Goal: Information Seeking & Learning: Learn about a topic

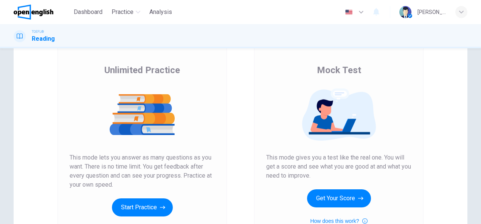
scroll to position [76, 0]
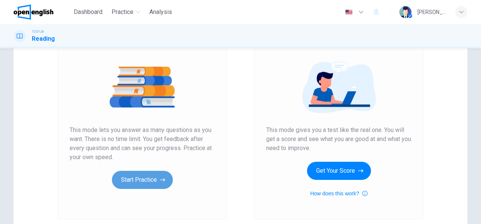
click at [132, 183] on button "Start Practice" at bounding box center [142, 180] width 61 height 18
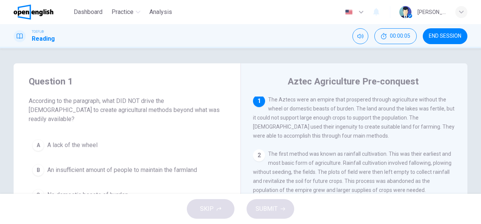
scroll to position [0, 0]
drag, startPoint x: 333, startPoint y: 110, endPoint x: 348, endPoint y: 112, distance: 14.4
click at [348, 112] on span "The Aztecs were an empire that prospered through agriculture without the wheel …" at bounding box center [353, 119] width 201 height 42
drag, startPoint x: 341, startPoint y: 110, endPoint x: 331, endPoint y: 110, distance: 9.8
click at [331, 110] on span "The Aztecs were an empire that prospered through agriculture without the wheel …" at bounding box center [353, 119] width 201 height 42
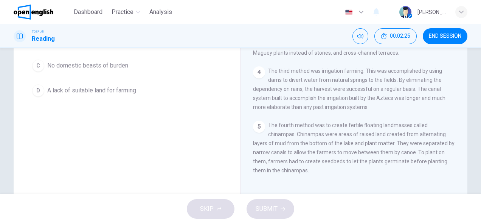
scroll to position [147, 0]
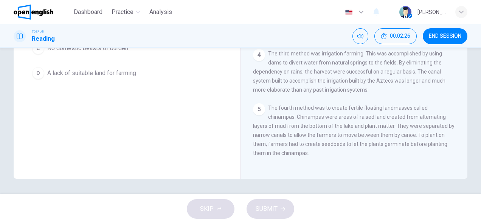
click at [41, 67] on div "D" at bounding box center [38, 73] width 12 height 12
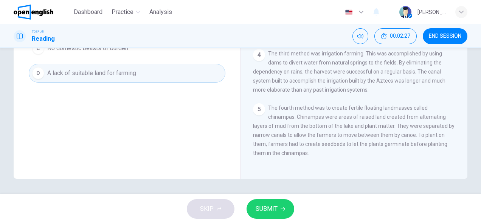
click at [273, 204] on span "SUBMIT" at bounding box center [266, 209] width 22 height 11
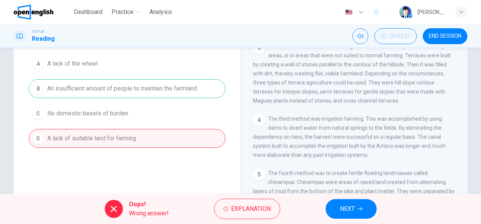
scroll to position [71, 0]
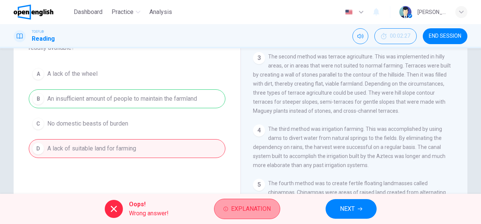
click at [244, 215] on button "Explanation" at bounding box center [247, 209] width 66 height 20
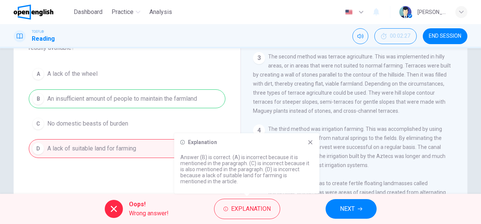
click at [357, 209] on button "NEXT" at bounding box center [350, 210] width 51 height 20
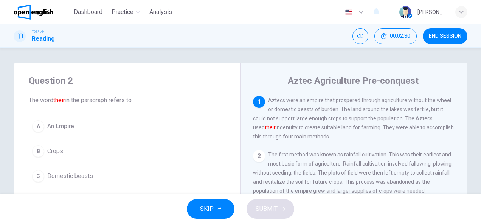
scroll to position [0, 0]
click at [38, 150] on div "B" at bounding box center [38, 152] width 12 height 12
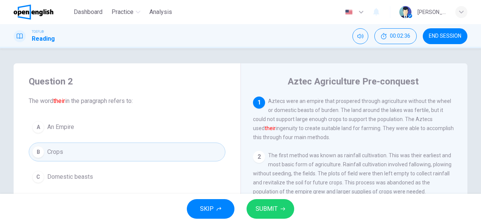
click at [260, 204] on span "SUBMIT" at bounding box center [266, 209] width 22 height 11
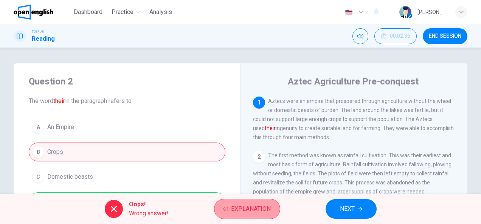
click at [224, 206] on button "Explanation" at bounding box center [247, 209] width 66 height 20
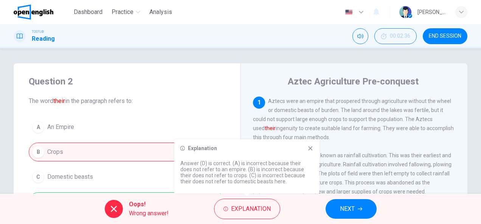
click at [349, 207] on span "NEXT" at bounding box center [347, 209] width 15 height 11
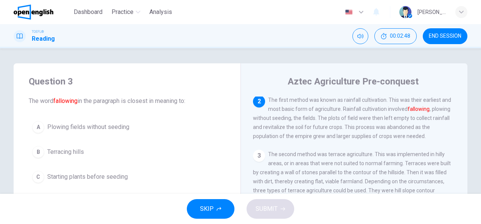
scroll to position [38, 0]
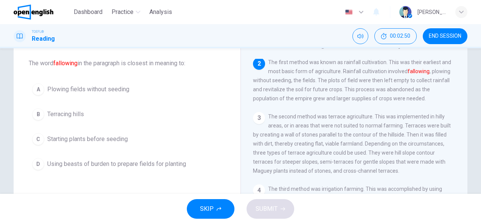
click at [36, 161] on div "D" at bounding box center [38, 164] width 12 height 12
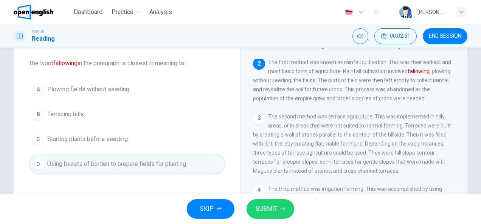
click at [265, 206] on span "SUBMIT" at bounding box center [266, 209] width 22 height 11
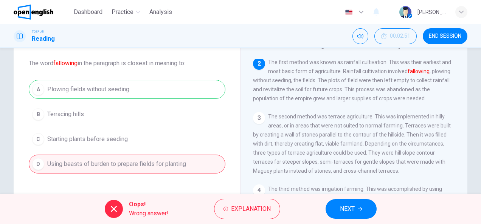
click at [348, 206] on span "NEXT" at bounding box center [347, 209] width 15 height 11
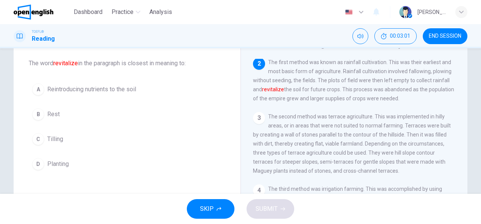
click at [36, 93] on div "A" at bounding box center [38, 90] width 12 height 12
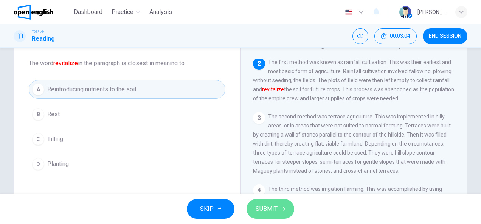
click at [262, 201] on button "SUBMIT" at bounding box center [270, 210] width 48 height 20
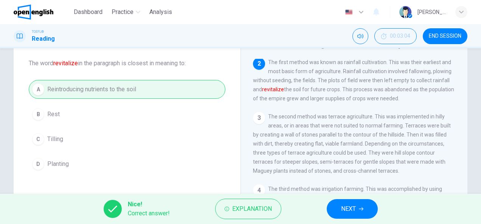
click at [351, 207] on span "NEXT" at bounding box center [348, 209] width 15 height 11
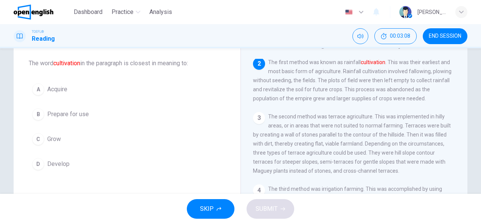
click at [37, 141] on div "C" at bounding box center [38, 139] width 12 height 12
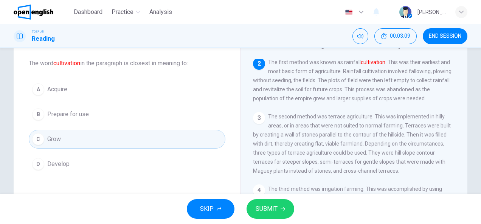
click at [268, 209] on span "SUBMIT" at bounding box center [266, 209] width 22 height 11
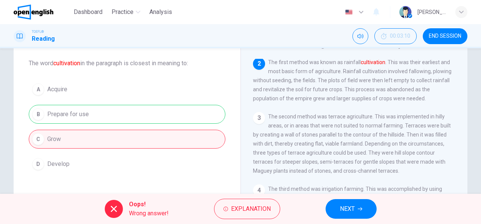
click at [359, 208] on icon "button" at bounding box center [359, 209] width 5 height 5
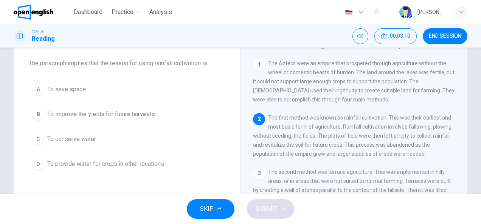
scroll to position [0, 0]
click at [35, 116] on div "B" at bounding box center [38, 114] width 12 height 12
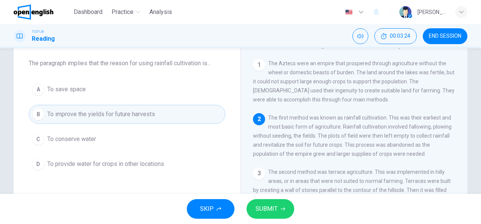
click at [278, 207] on button "SUBMIT" at bounding box center [270, 210] width 48 height 20
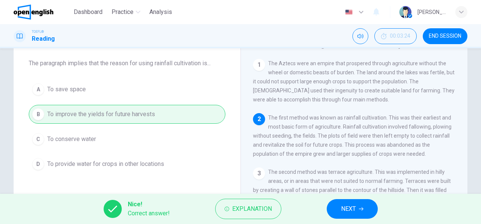
click at [353, 212] on span "NEXT" at bounding box center [348, 209] width 15 height 11
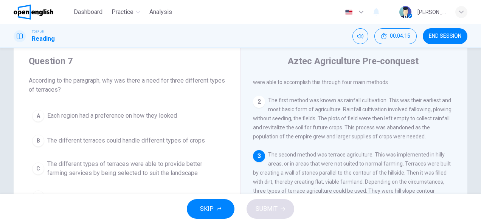
scroll to position [38, 0]
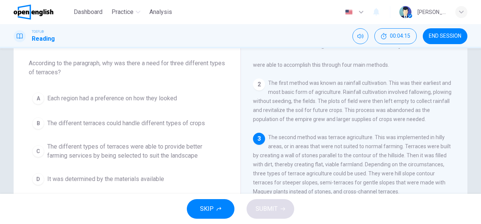
click at [43, 149] on button "C The different types of terraces were able to provide better farming services …" at bounding box center [127, 151] width 196 height 25
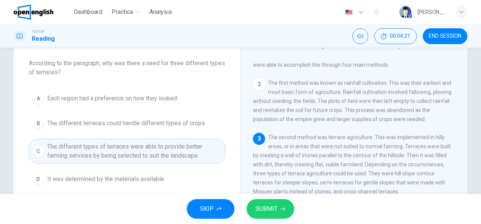
click at [257, 204] on span "SUBMIT" at bounding box center [266, 209] width 22 height 11
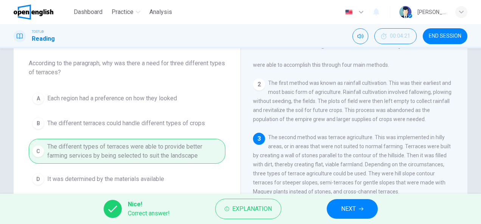
click at [346, 204] on span "NEXT" at bounding box center [348, 209] width 15 height 11
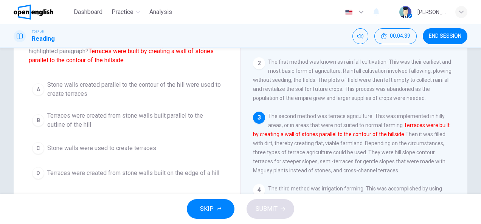
scroll to position [76, 0]
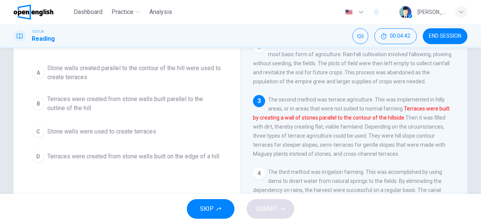
click at [38, 100] on div "B" at bounding box center [38, 104] width 12 height 12
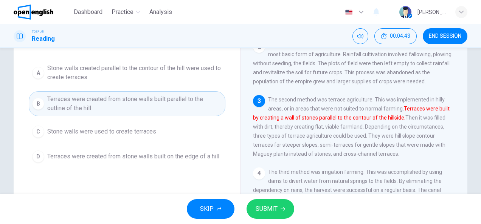
click at [275, 206] on span "SUBMIT" at bounding box center [266, 209] width 22 height 11
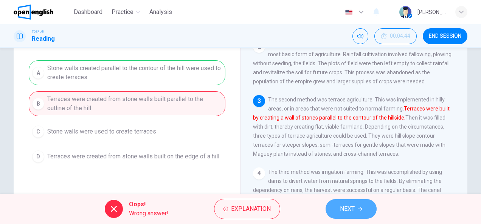
click at [367, 205] on button "NEXT" at bounding box center [350, 210] width 51 height 20
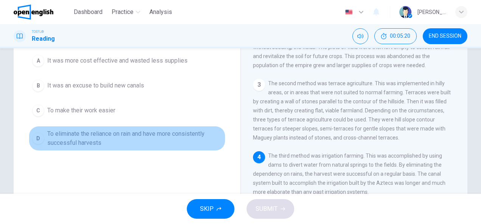
click at [43, 136] on button "D To eliminate the reliance on rain and have more consistently successful harve…" at bounding box center [127, 138] width 196 height 25
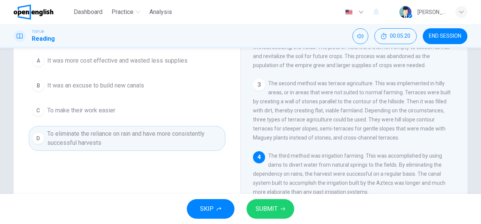
click at [259, 204] on button "SUBMIT" at bounding box center [270, 210] width 48 height 20
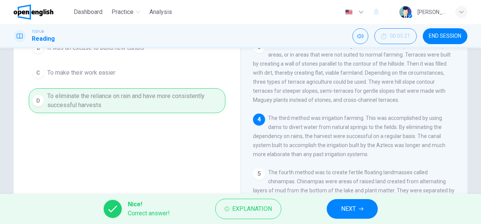
click at [345, 212] on span "NEXT" at bounding box center [348, 209] width 15 height 11
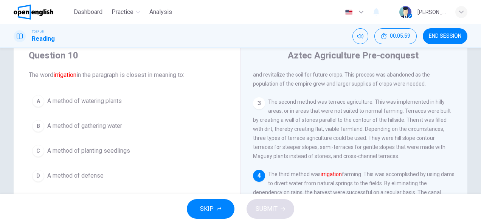
scroll to position [38, 0]
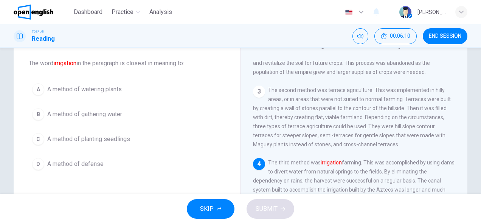
click at [36, 91] on div "A" at bounding box center [38, 90] width 12 height 12
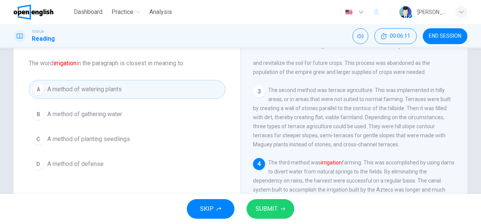
click at [265, 206] on span "SUBMIT" at bounding box center [266, 209] width 22 height 11
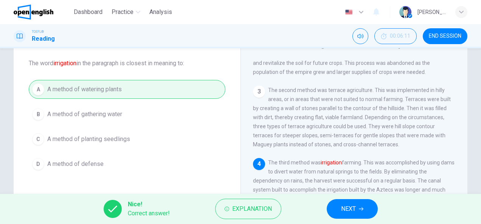
click at [346, 210] on span "NEXT" at bounding box center [348, 209] width 15 height 11
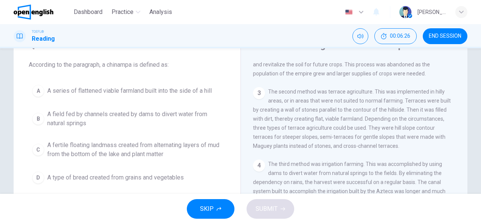
scroll to position [34, 0]
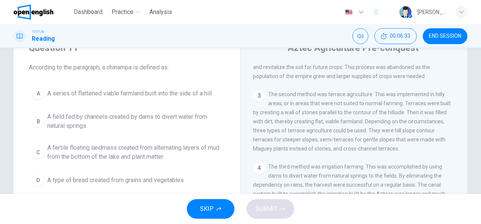
click at [34, 148] on div "C" at bounding box center [38, 153] width 12 height 12
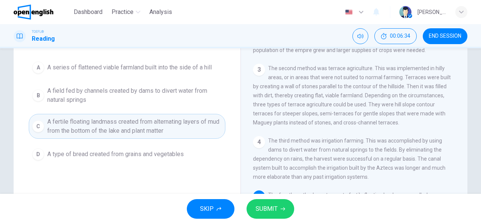
scroll to position [71, 0]
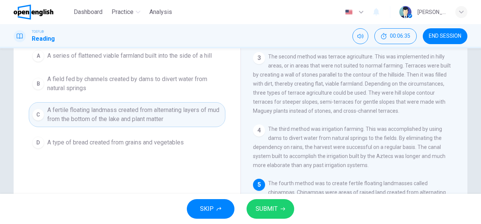
click at [265, 214] on span "SUBMIT" at bounding box center [266, 209] width 22 height 11
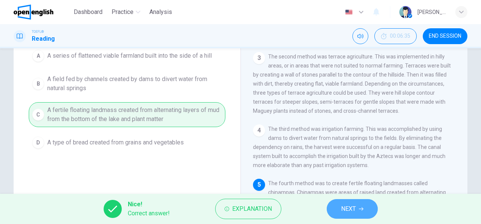
click at [360, 209] on icon "button" at bounding box center [361, 209] width 5 height 5
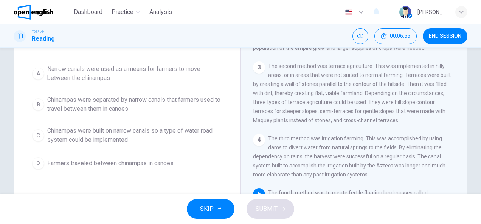
scroll to position [109, 0]
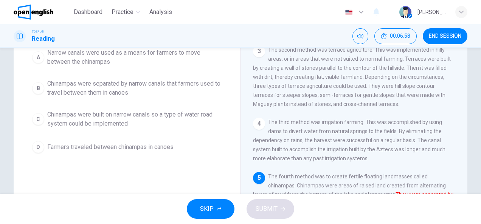
click at [36, 118] on div "C" at bounding box center [38, 119] width 12 height 12
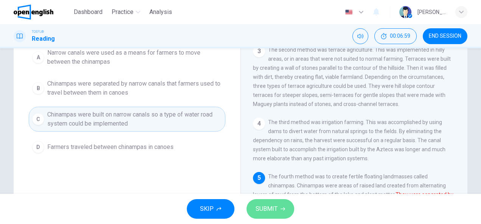
click at [277, 207] on span "SUBMIT" at bounding box center [266, 209] width 22 height 11
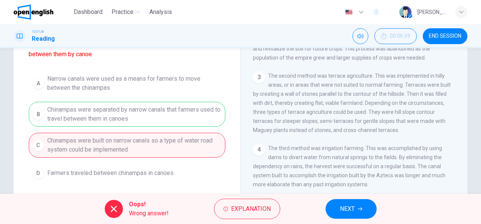
scroll to position [71, 0]
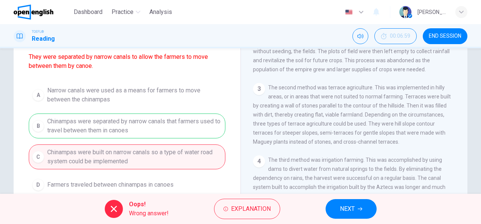
click at [346, 201] on button "NEXT" at bounding box center [350, 210] width 51 height 20
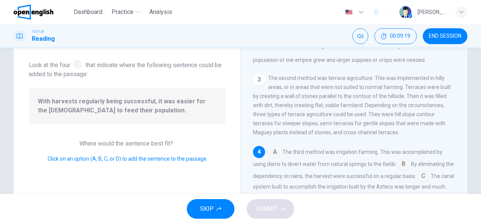
scroll to position [76, 0]
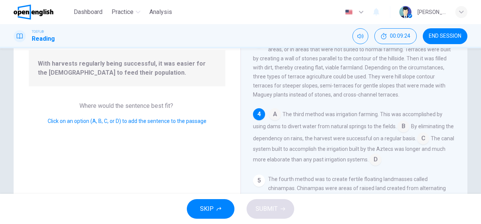
click at [381, 161] on input at bounding box center [375, 161] width 12 height 12
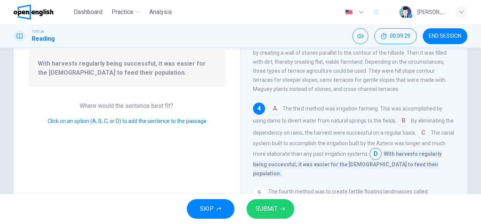
click at [269, 211] on span "SUBMIT" at bounding box center [266, 209] width 22 height 11
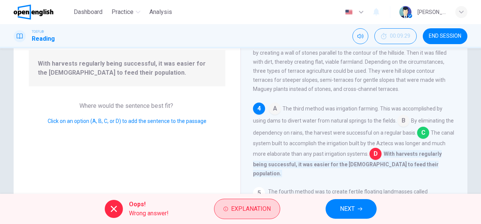
click at [248, 207] on span "Explanation" at bounding box center [251, 209] width 40 height 11
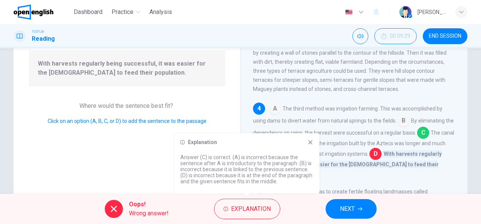
click at [364, 207] on button "NEXT" at bounding box center [350, 210] width 51 height 20
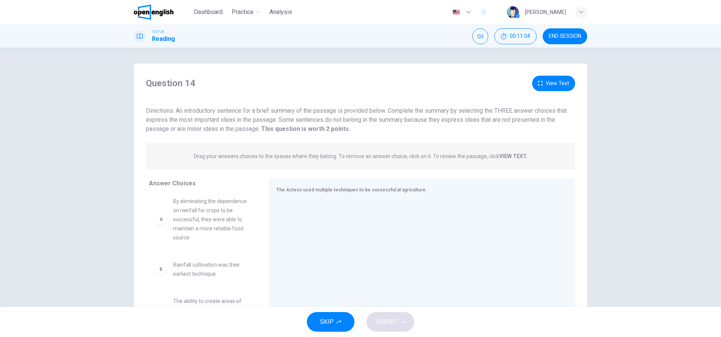
scroll to position [0, 0]
click at [480, 144] on div "Question 14 View Text Directions: An introductory sentence for a brief summary …" at bounding box center [360, 177] width 721 height 258
click at [480, 176] on div "Question 14 View Text Directions: An introductory sentence for a brief summary …" at bounding box center [360, 177] width 721 height 258
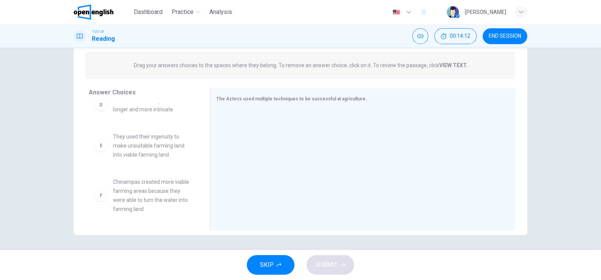
scroll to position [129, 0]
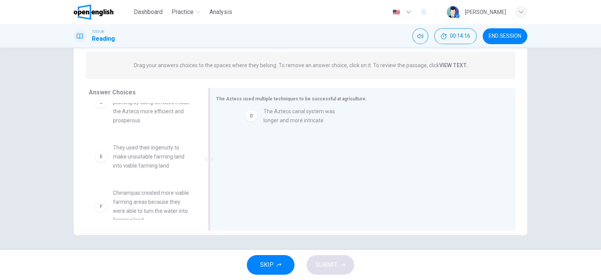
drag, startPoint x: 99, startPoint y: 153, endPoint x: 253, endPoint y: 118, distance: 158.6
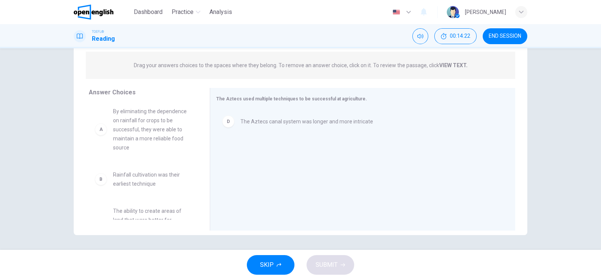
scroll to position [0, 0]
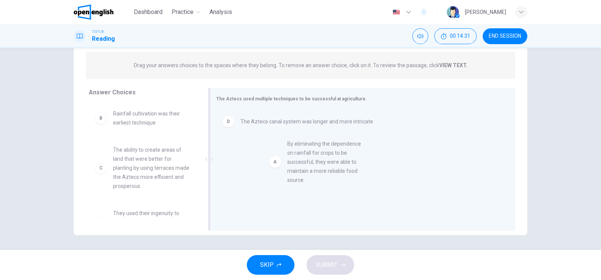
drag, startPoint x: 100, startPoint y: 136, endPoint x: 277, endPoint y: 166, distance: 180.2
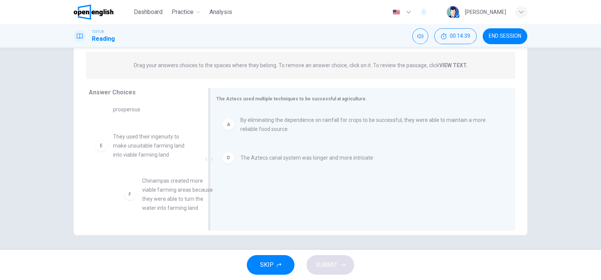
scroll to position [8, 0]
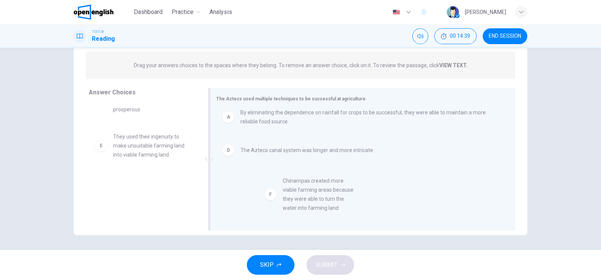
drag, startPoint x: 102, startPoint y: 197, endPoint x: 278, endPoint y: 196, distance: 175.7
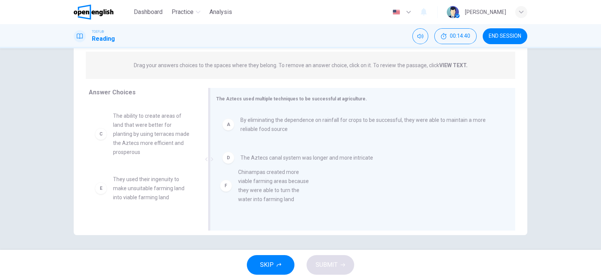
scroll to position [22, 0]
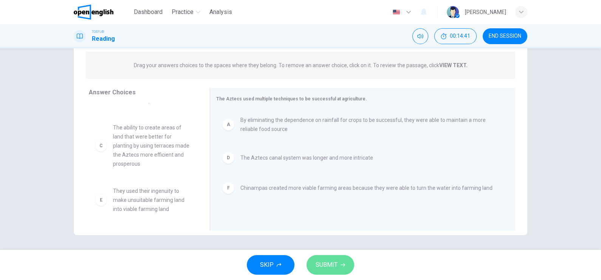
click at [322, 224] on span "SUBMIT" at bounding box center [327, 265] width 22 height 11
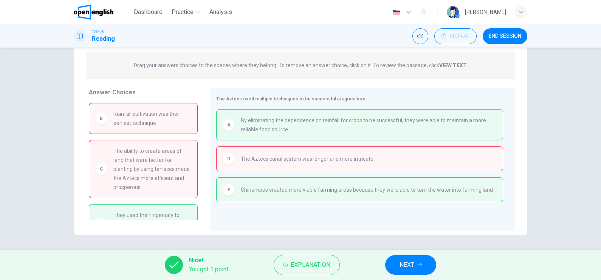
scroll to position [24, 0]
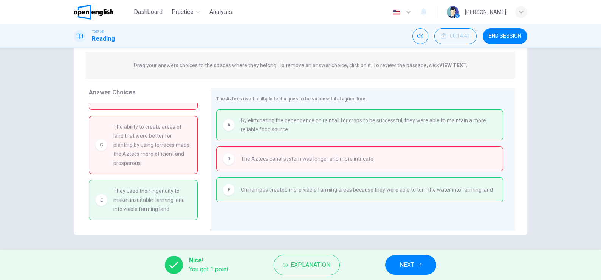
click at [399, 224] on span "NEXT" at bounding box center [406, 265] width 15 height 11
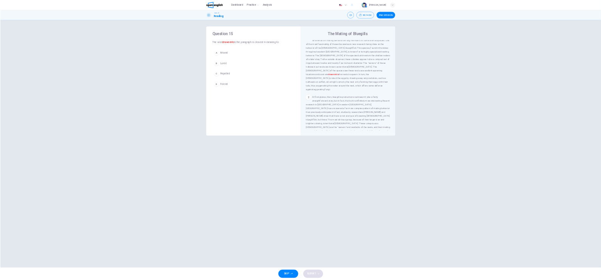
scroll to position [0, 0]
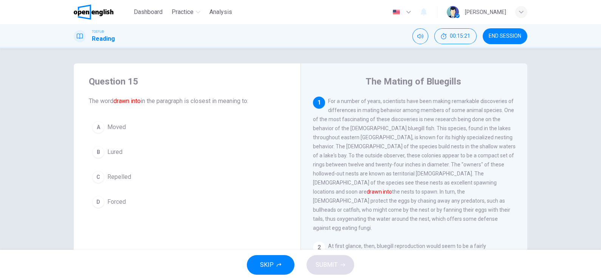
click at [480, 96] on div "Question 15 The word drawn into in the paragraph is closest in meaning to: A Mo…" at bounding box center [300, 149] width 601 height 202
click at [93, 149] on div "B" at bounding box center [98, 152] width 12 height 12
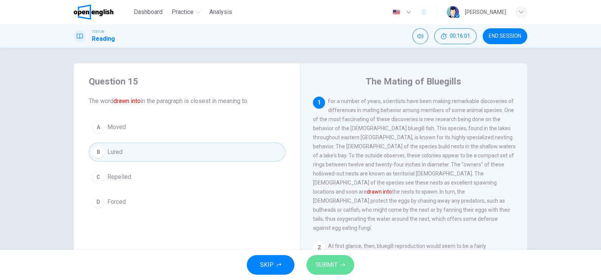
click at [333, 224] on span "SUBMIT" at bounding box center [327, 265] width 22 height 11
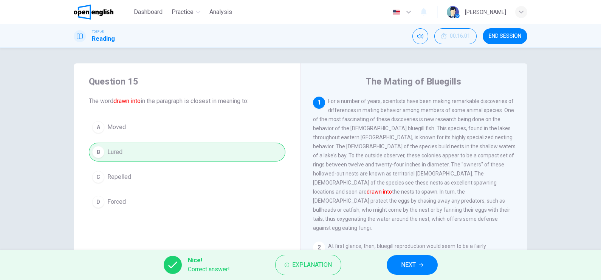
click at [405, 224] on span "NEXT" at bounding box center [408, 265] width 15 height 11
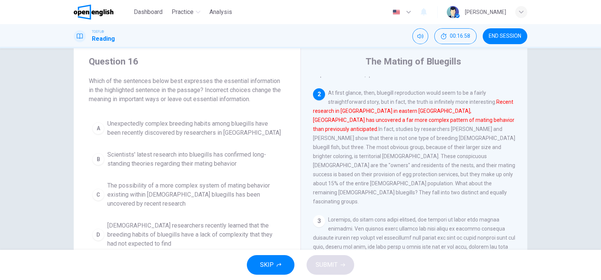
scroll to position [22, 0]
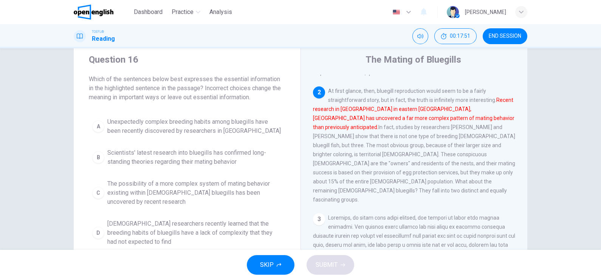
click at [480, 108] on div "Question 16 Which of the sentences below best expresses the essential informati…" at bounding box center [300, 149] width 601 height 202
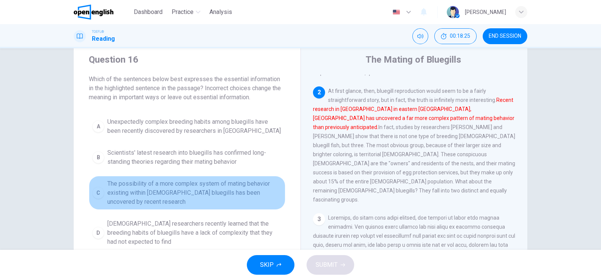
click at [94, 195] on div "C" at bounding box center [98, 193] width 12 height 12
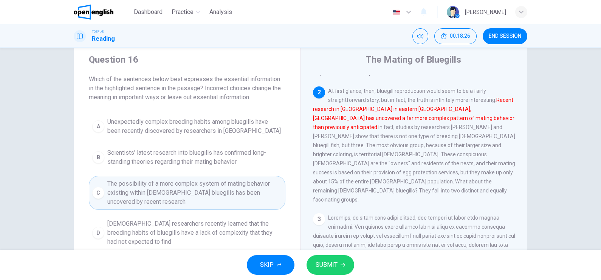
click at [342, 224] on icon "button" at bounding box center [342, 265] width 5 height 5
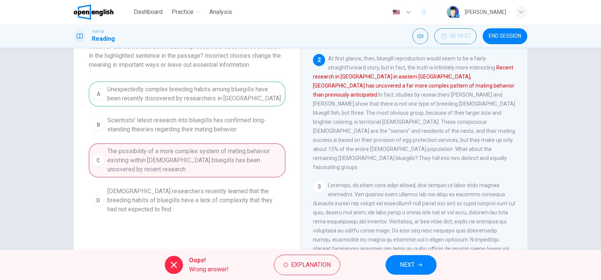
scroll to position [69, 0]
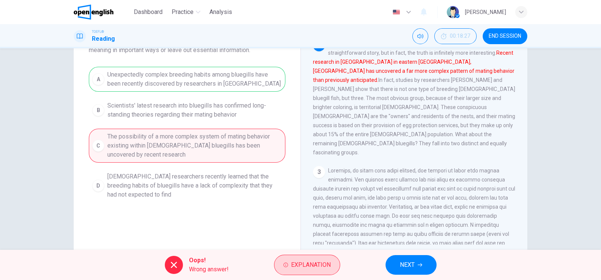
click at [300, 224] on span "Explanation" at bounding box center [311, 265] width 40 height 11
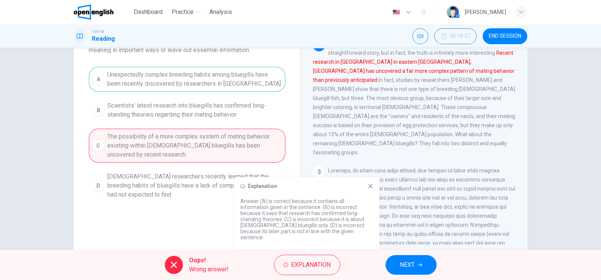
click at [370, 189] on icon at bounding box center [370, 186] width 6 height 6
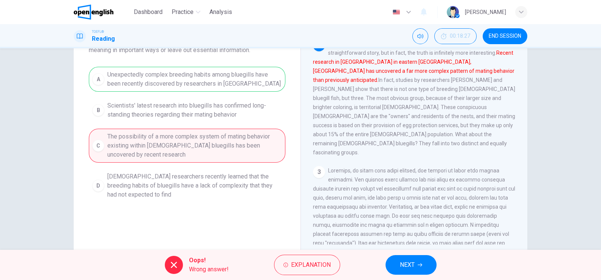
click at [410, 224] on span "NEXT" at bounding box center [407, 265] width 15 height 11
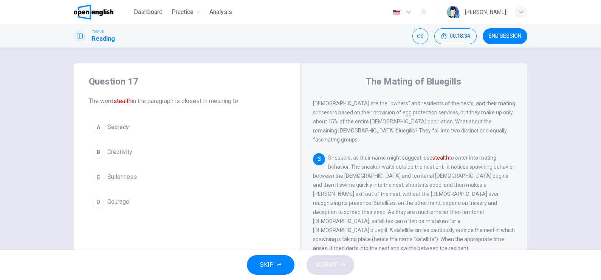
scroll to position [212, 0]
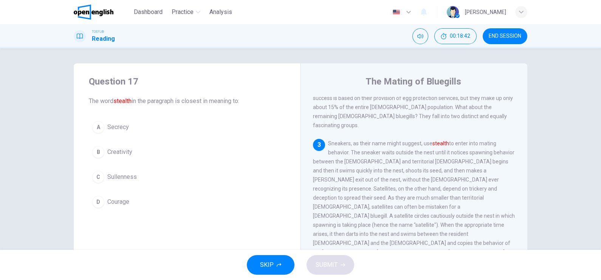
drag, startPoint x: 211, startPoint y: 102, endPoint x: 259, endPoint y: 105, distance: 47.7
click at [259, 105] on span "The word stealth in the paragraph is closest in meaning to:" at bounding box center [187, 101] width 196 height 9
click at [480, 129] on div "Question 17 The word stealth in the paragraph is closest in meaning to: A Secre…" at bounding box center [300, 149] width 601 height 202
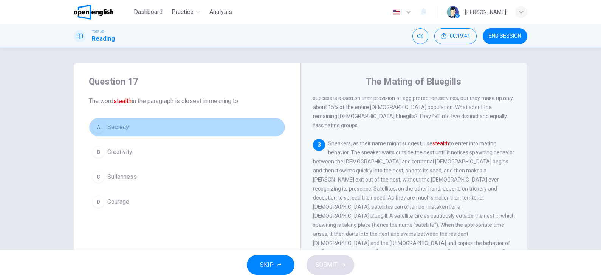
click at [94, 124] on div "A" at bounding box center [98, 127] width 12 height 12
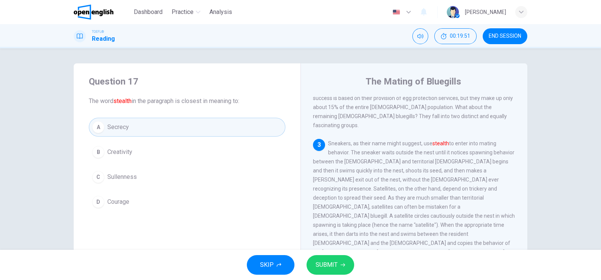
click at [329, 224] on span "SUBMIT" at bounding box center [327, 265] width 22 height 11
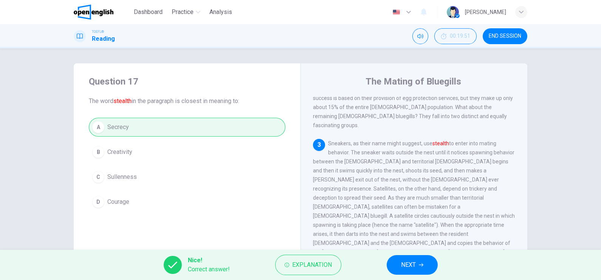
click at [413, 224] on span "NEXT" at bounding box center [408, 265] width 15 height 11
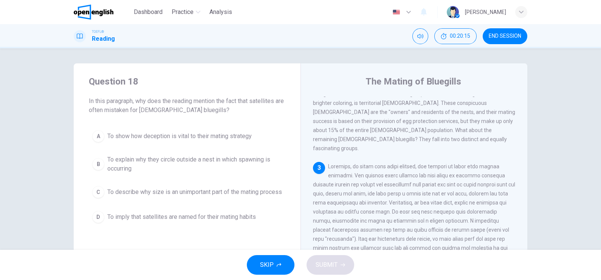
scroll to position [236, 0]
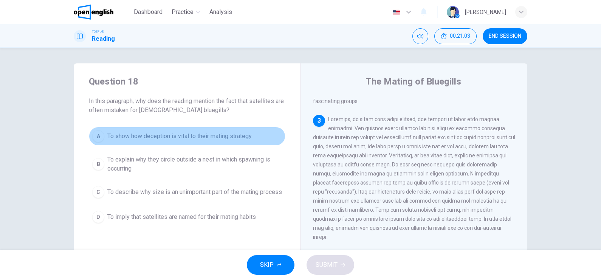
click at [135, 135] on span "To show how deception is vital to their mating strategy" at bounding box center [179, 136] width 144 height 9
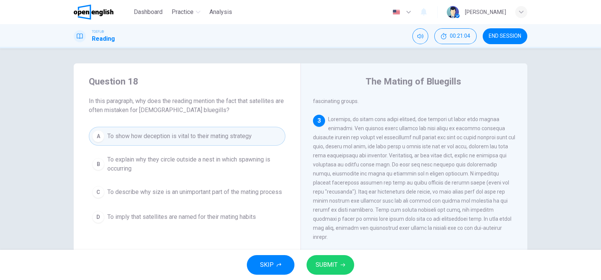
click at [323, 224] on span "SUBMIT" at bounding box center [327, 265] width 22 height 11
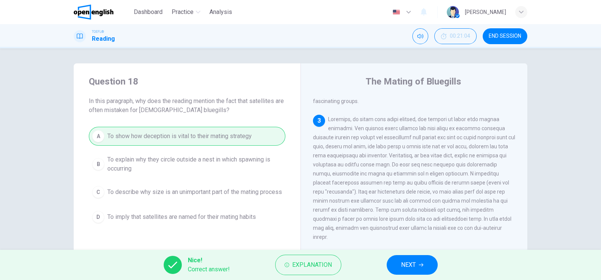
click at [414, 224] on span "NEXT" at bounding box center [408, 265] width 15 height 11
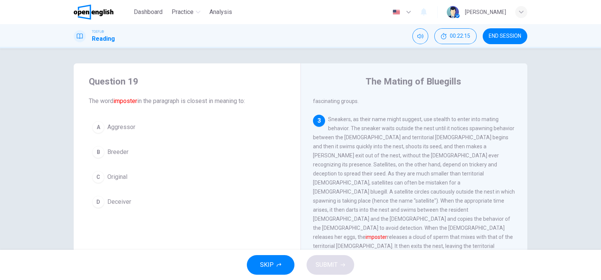
click at [102, 196] on button "D Deceiver" at bounding box center [187, 202] width 196 height 19
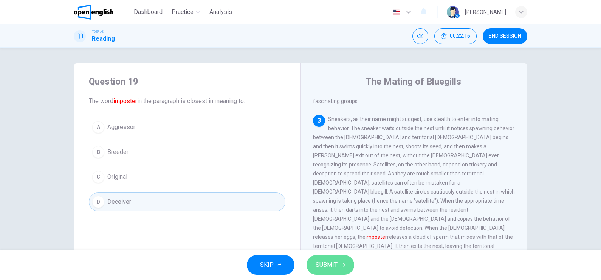
click at [328, 224] on span "SUBMIT" at bounding box center [327, 265] width 22 height 11
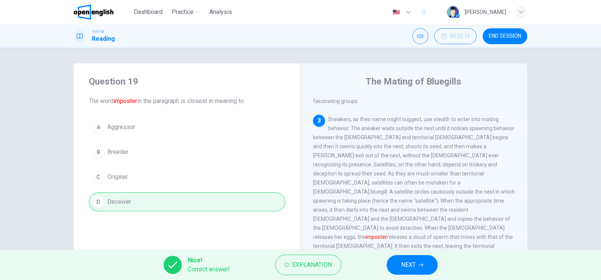
click at [419, 224] on icon "button" at bounding box center [421, 265] width 5 height 5
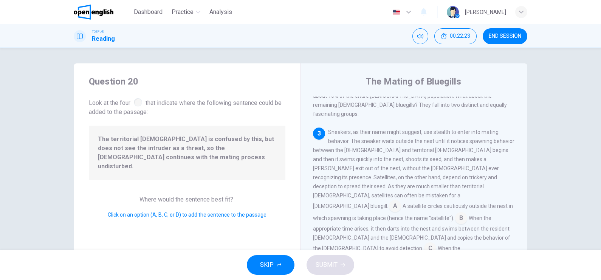
scroll to position [229, 0]
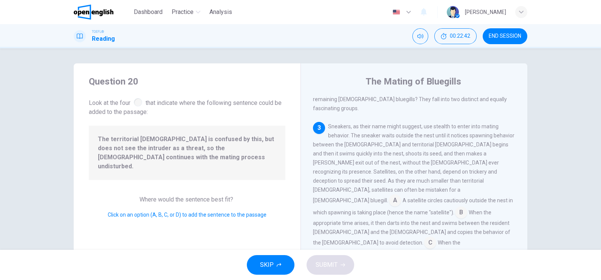
click at [480, 85] on div "Question 20 Look at the four that indicate where the following sentence could b…" at bounding box center [300, 149] width 601 height 202
drag, startPoint x: 144, startPoint y: 147, endPoint x: 238, endPoint y: 183, distance: 100.8
click at [238, 183] on div "Question 20 Look at the four that indicate where the following sentence could b…" at bounding box center [187, 194] width 227 height 263
click at [455, 207] on input at bounding box center [461, 213] width 12 height 12
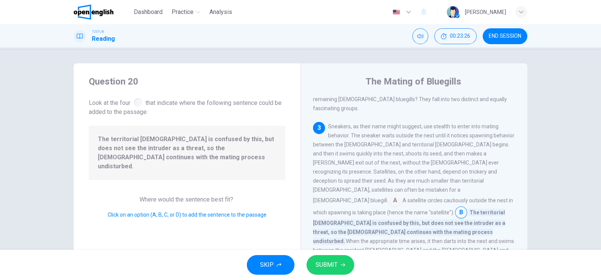
scroll to position [276, 0]
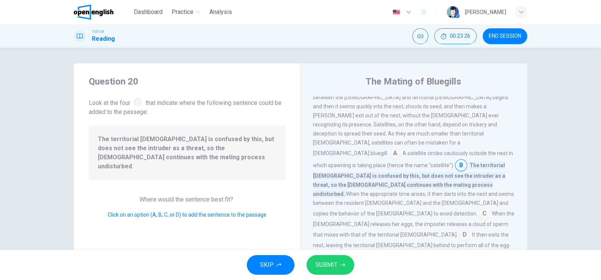
click at [326, 224] on span "SUBMIT" at bounding box center [327, 265] width 22 height 11
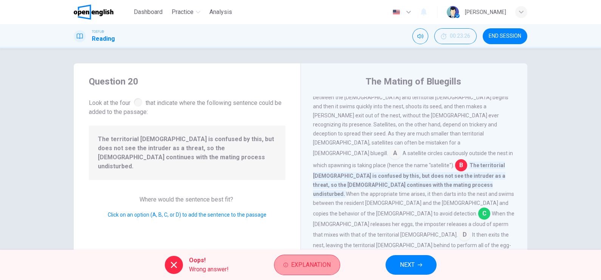
click at [303, 224] on span "Explanation" at bounding box center [311, 265] width 40 height 11
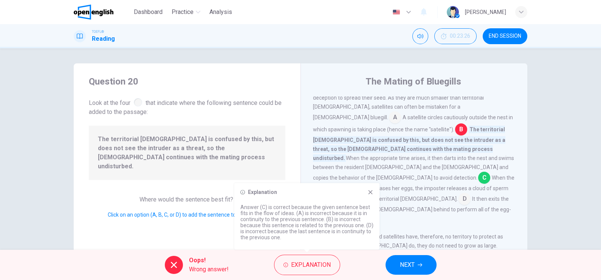
scroll to position [289, 0]
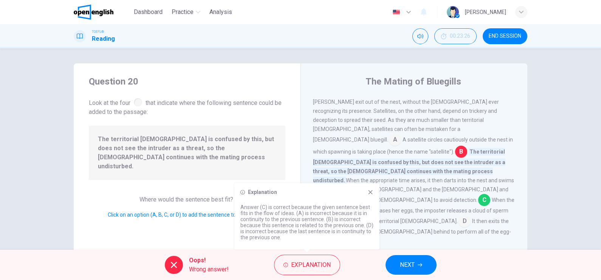
click at [368, 192] on icon at bounding box center [370, 192] width 6 height 6
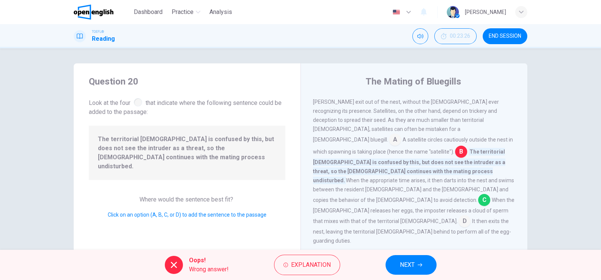
click at [415, 224] on button "NEXT" at bounding box center [410, 265] width 51 height 20
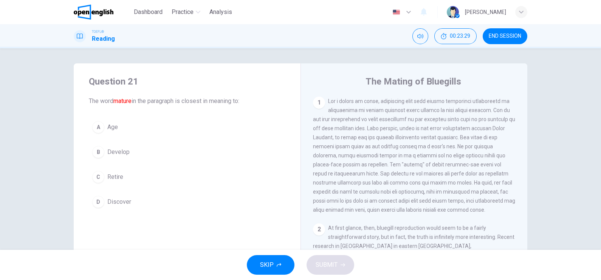
click at [93, 128] on div "A" at bounding box center [98, 127] width 12 height 12
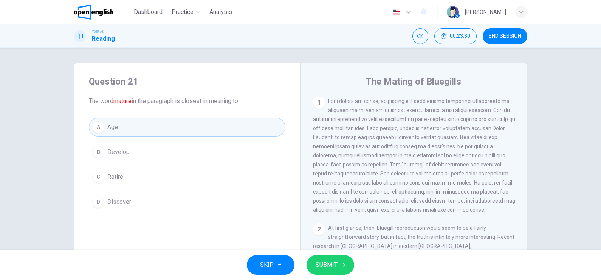
click at [348, 224] on button "SUBMIT" at bounding box center [330, 265] width 48 height 20
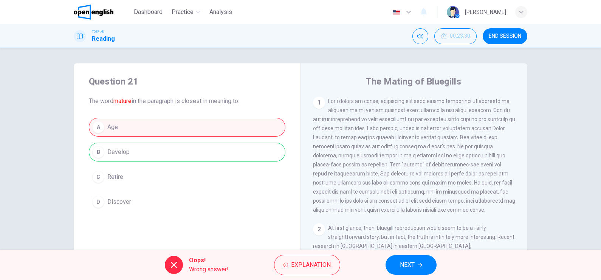
click at [412, 224] on span "NEXT" at bounding box center [407, 265] width 15 height 11
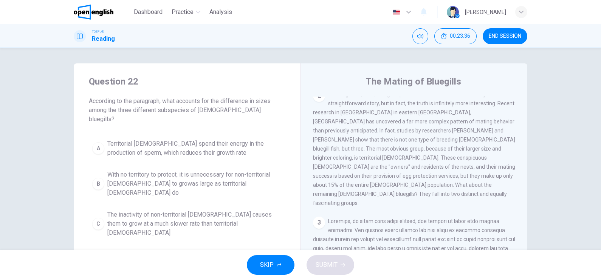
scroll to position [47, 0]
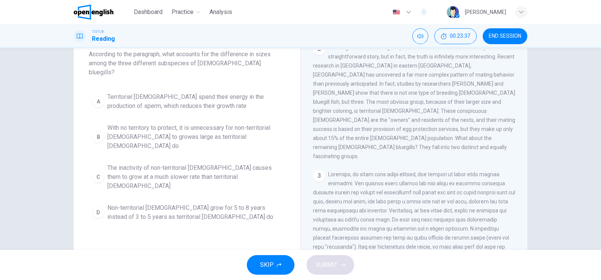
click at [89, 120] on button "B With no territory to protect, it is unnecessary for non-territorial [DEMOGRAP…" at bounding box center [187, 137] width 196 height 34
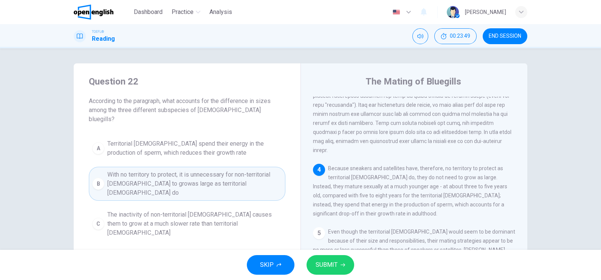
scroll to position [354, 0]
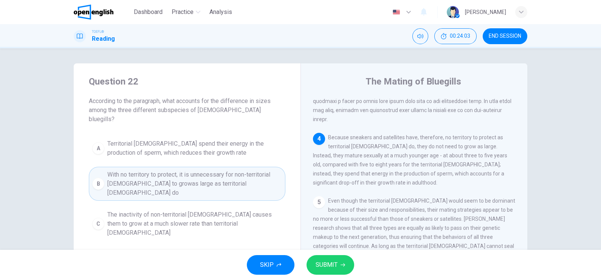
click at [480, 139] on div "Question 22 According to the paragraph, what accounts for the difference in siz…" at bounding box center [300, 149] width 601 height 202
click at [327, 224] on button "SUBMIT" at bounding box center [330, 265] width 48 height 20
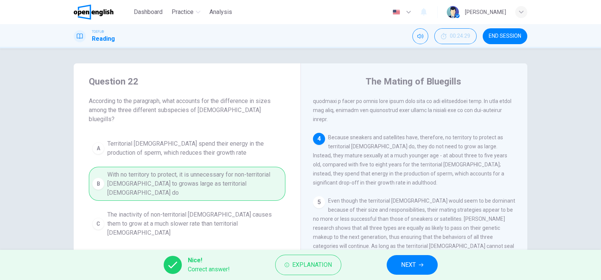
click at [396, 224] on button "NEXT" at bounding box center [412, 265] width 51 height 20
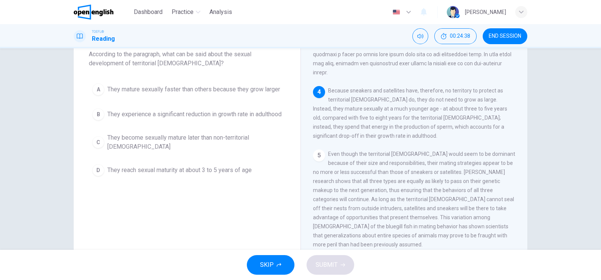
scroll to position [0, 0]
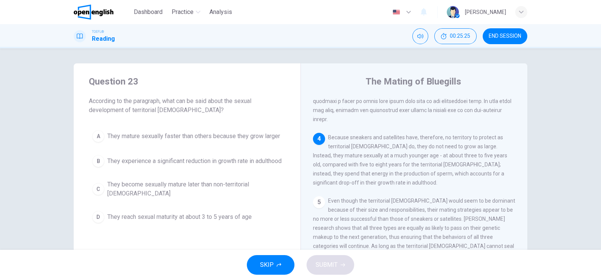
click at [95, 195] on div "C" at bounding box center [98, 189] width 12 height 12
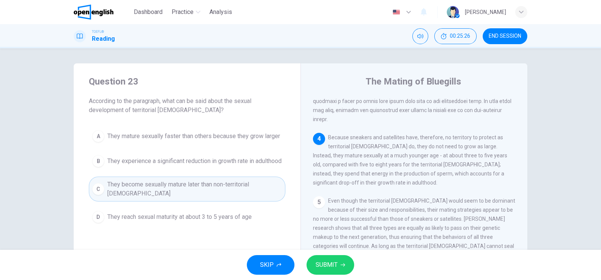
click at [325, 224] on span "SUBMIT" at bounding box center [327, 265] width 22 height 11
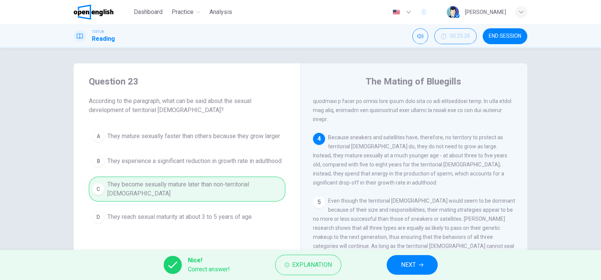
click at [419, 224] on icon "button" at bounding box center [421, 265] width 5 height 5
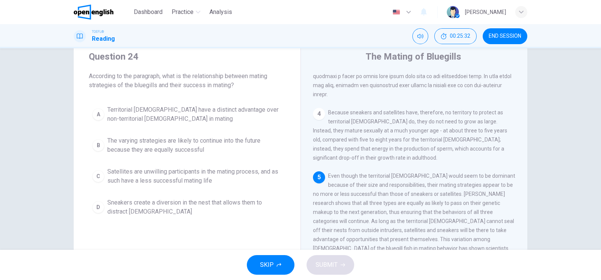
scroll to position [19, 0]
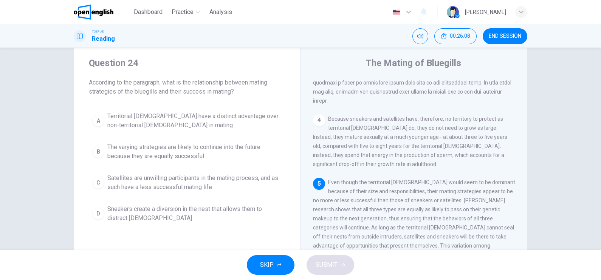
click at [480, 129] on div "Question 24 According to the paragraph, what is the relationship between mating…" at bounding box center [300, 149] width 601 height 202
click at [103, 155] on button "B The varying strategies are likely to continue into the future because they ar…" at bounding box center [187, 151] width 196 height 25
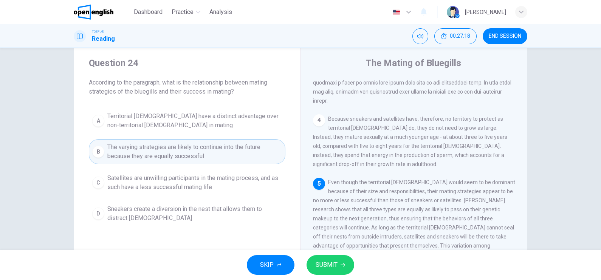
click at [333, 224] on span "SUBMIT" at bounding box center [327, 265] width 22 height 11
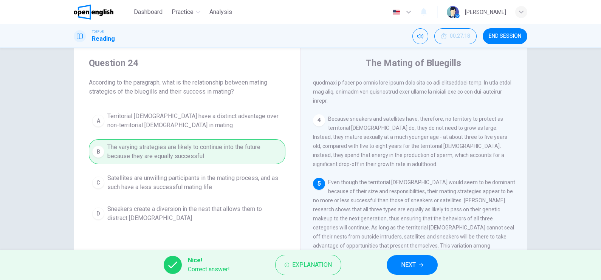
click at [405, 224] on button "NEXT" at bounding box center [412, 265] width 51 height 20
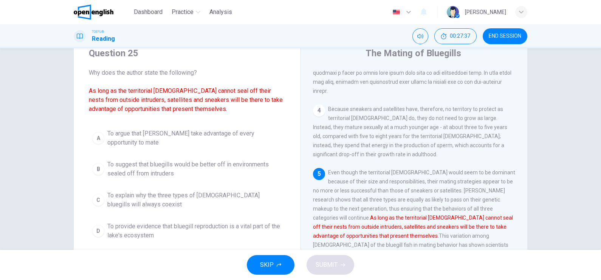
scroll to position [29, 0]
click at [480, 134] on div "Question 25 Why does the author state the following? As long as the territorial…" at bounding box center [300, 149] width 601 height 202
click at [107, 195] on span "To explain why the three types of [DEMOGRAPHIC_DATA] bluegills will always coex…" at bounding box center [194, 199] width 175 height 18
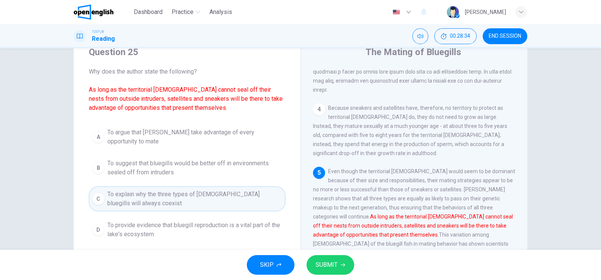
click at [323, 224] on span "SUBMIT" at bounding box center [327, 265] width 22 height 11
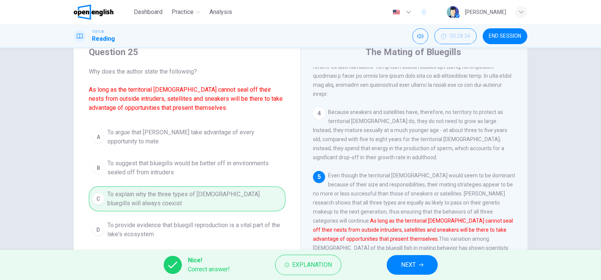
scroll to position [354, 0]
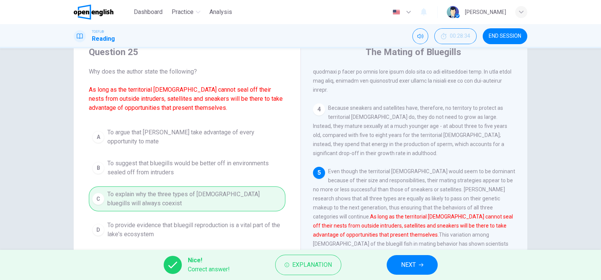
click at [480, 65] on div "Question 25 Why does the author state the following? As long as the territorial…" at bounding box center [300, 149] width 601 height 202
click at [403, 224] on span "NEXT" at bounding box center [408, 265] width 15 height 11
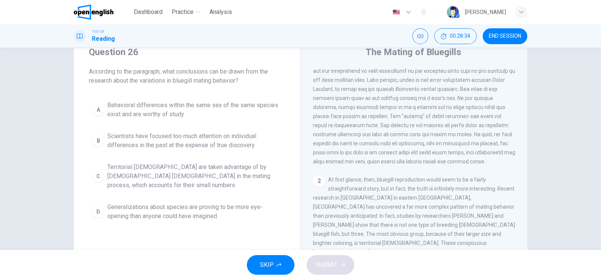
scroll to position [0, 0]
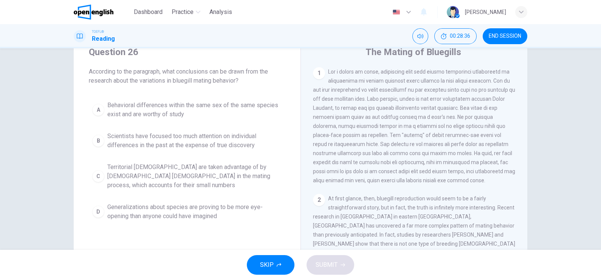
click at [480, 36] on span "END SESSION" at bounding box center [505, 36] width 32 height 6
